Goal: Complete application form: Complete application form

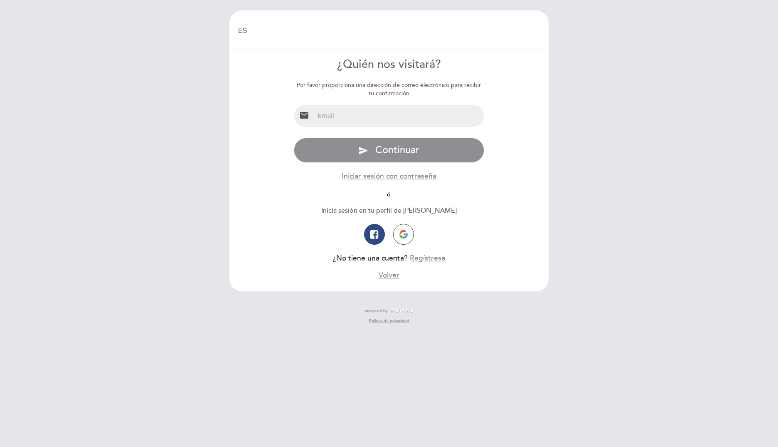
select select "es"
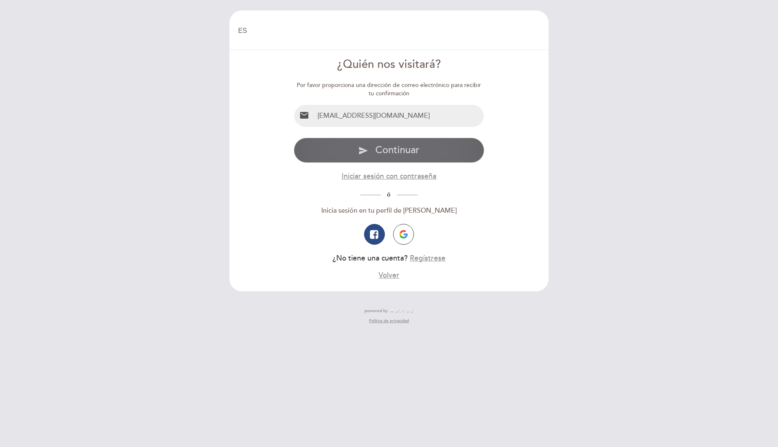
type input "[PERSON_NAME][EMAIL_ADDRESS][PERSON_NAME][PERSON_NAME][DOMAIN_NAME]"
click at [397, 147] on span "Continuar" at bounding box center [397, 150] width 44 height 12
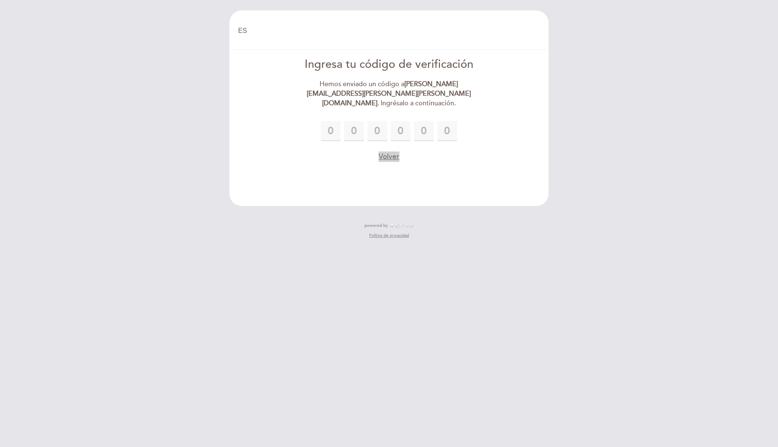
click at [392, 151] on button "Volver" at bounding box center [389, 156] width 21 height 10
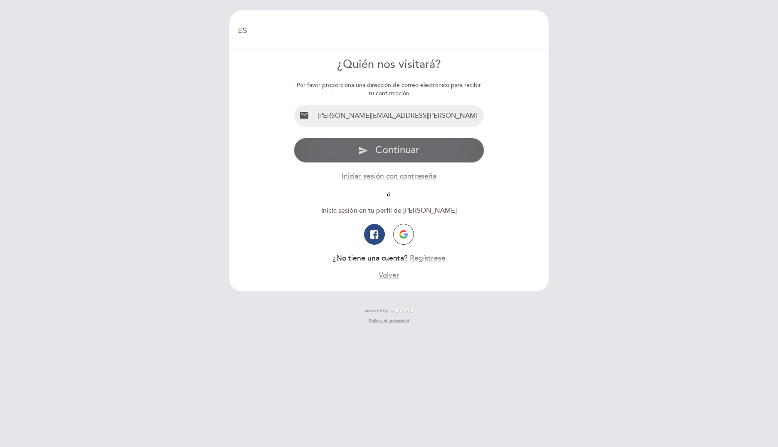
click at [409, 146] on span "Continuar" at bounding box center [397, 150] width 44 height 12
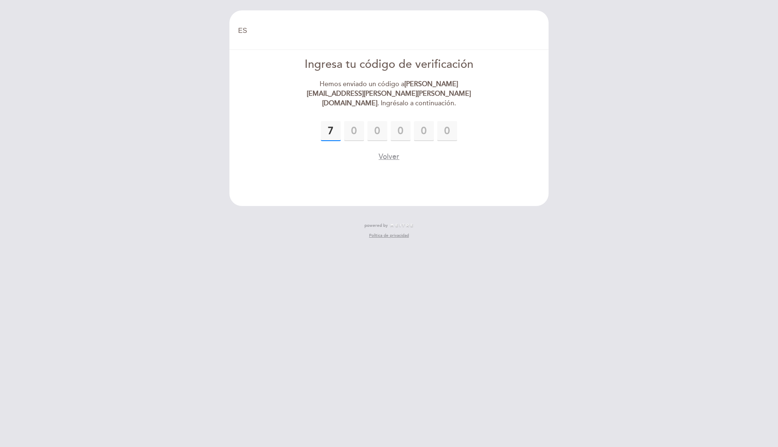
type input "7"
type input "8"
type input "7"
type input "4"
type input "8"
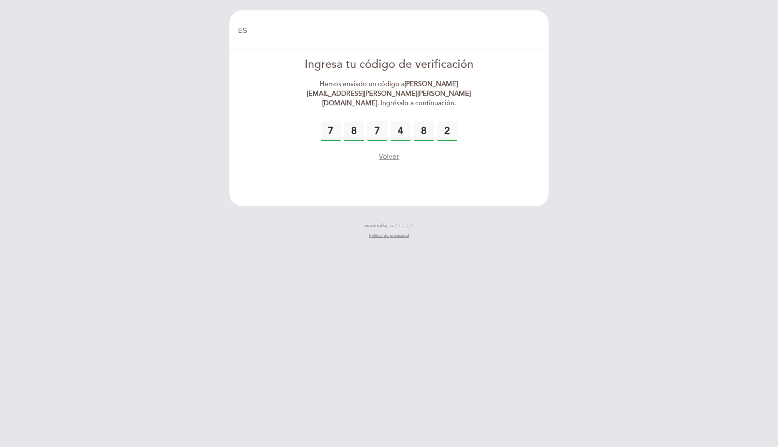
type input "2"
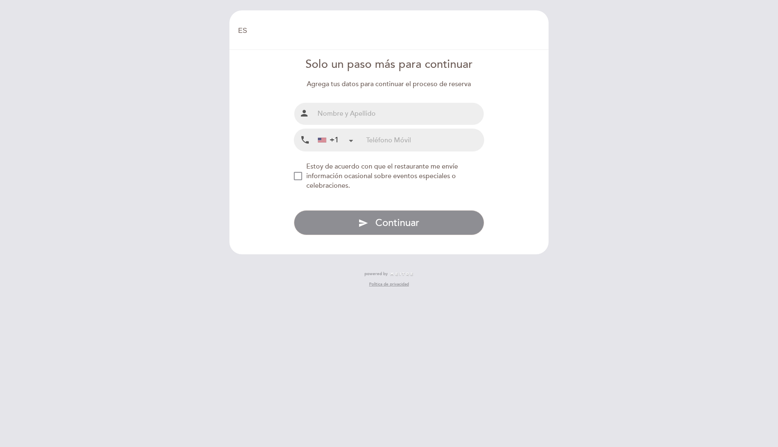
click at [331, 139] on div "+1" at bounding box center [328, 140] width 21 height 11
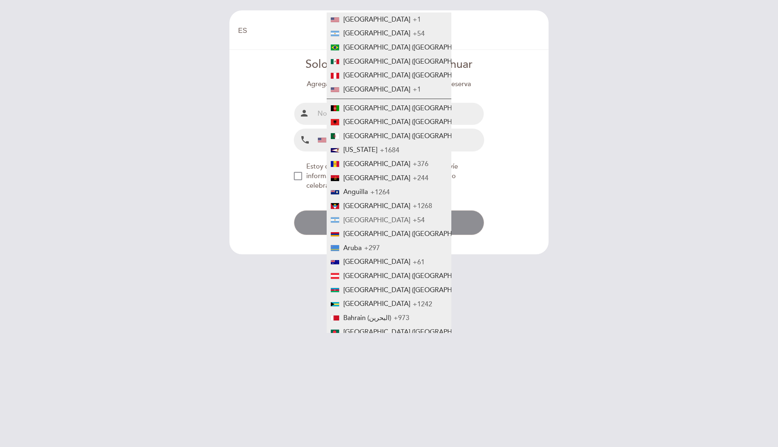
click at [367, 219] on span "[GEOGRAPHIC_DATA]" at bounding box center [376, 220] width 67 height 8
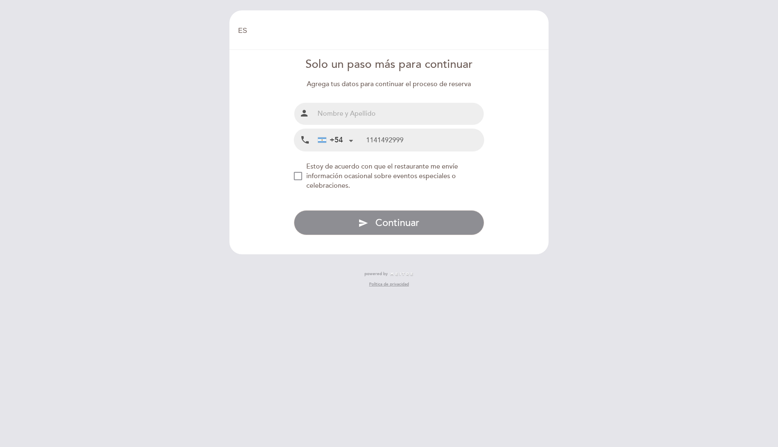
type input "1141492999"
click at [392, 118] on input "text" at bounding box center [399, 114] width 170 height 22
type input "[PERSON_NAME]"
click at [299, 178] on div "NEW_MODAL_AGREE_RESTAURANT_SEND_OCCASIONAL_INFO" at bounding box center [298, 176] width 8 height 8
click at [377, 221] on span "Continuar" at bounding box center [397, 223] width 44 height 12
